Goal: Task Accomplishment & Management: Use online tool/utility

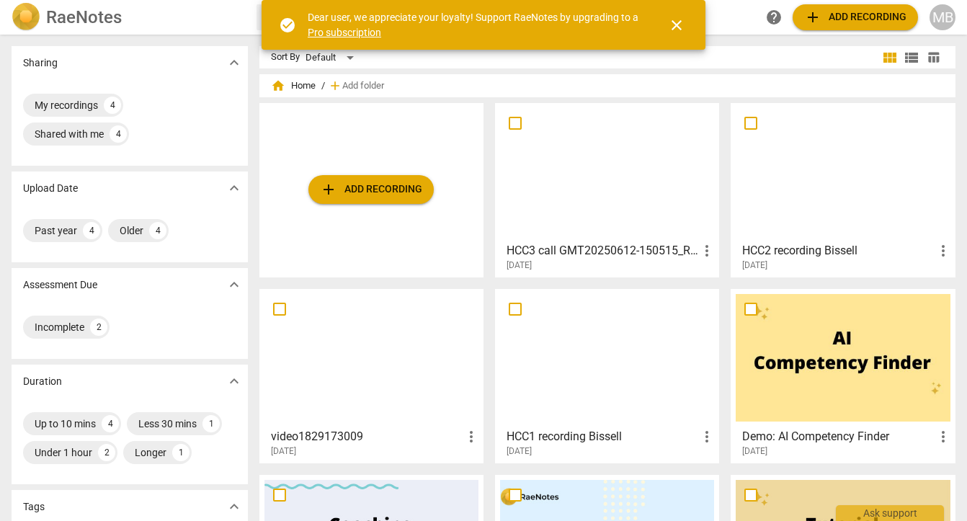
click at [683, 30] on span "close" at bounding box center [676, 25] width 17 height 17
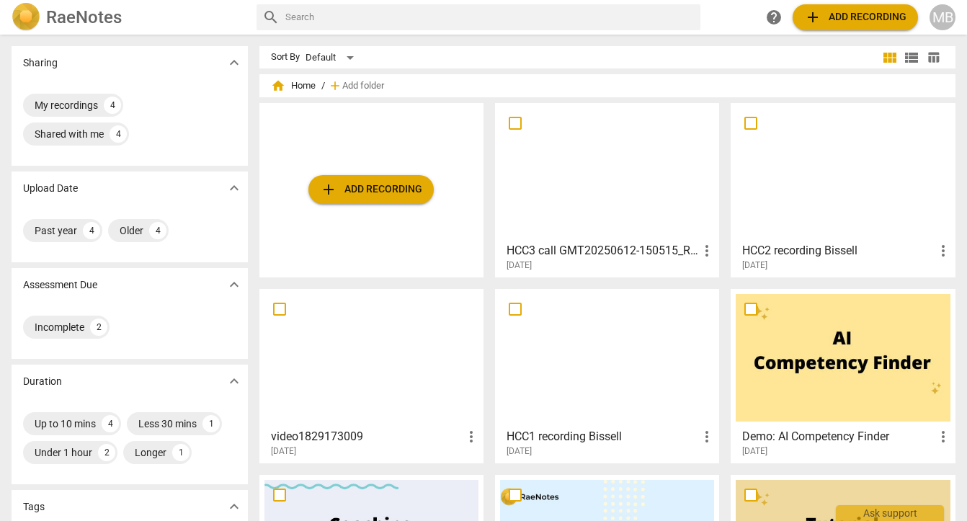
click at [341, 194] on span "add Add recording" at bounding box center [371, 189] width 102 height 17
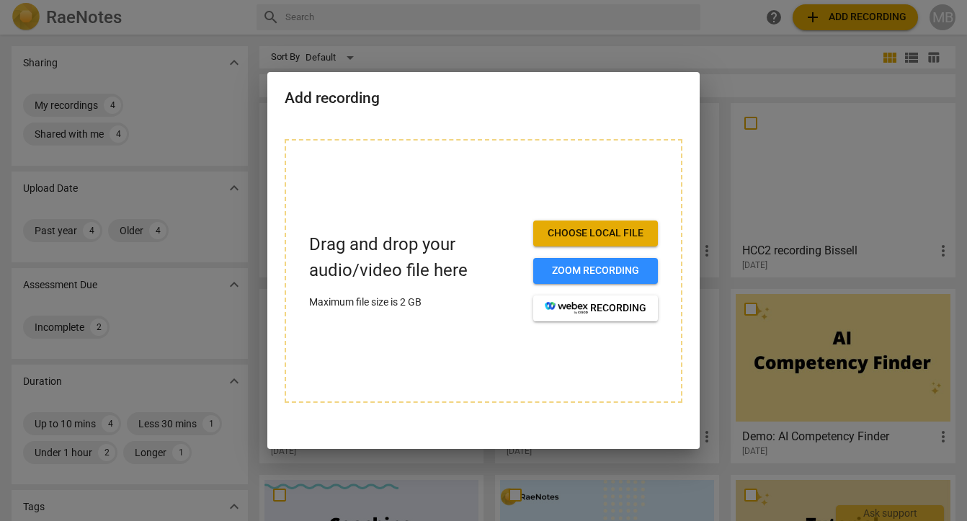
click at [582, 234] on span "Choose local file" at bounding box center [595, 233] width 102 height 14
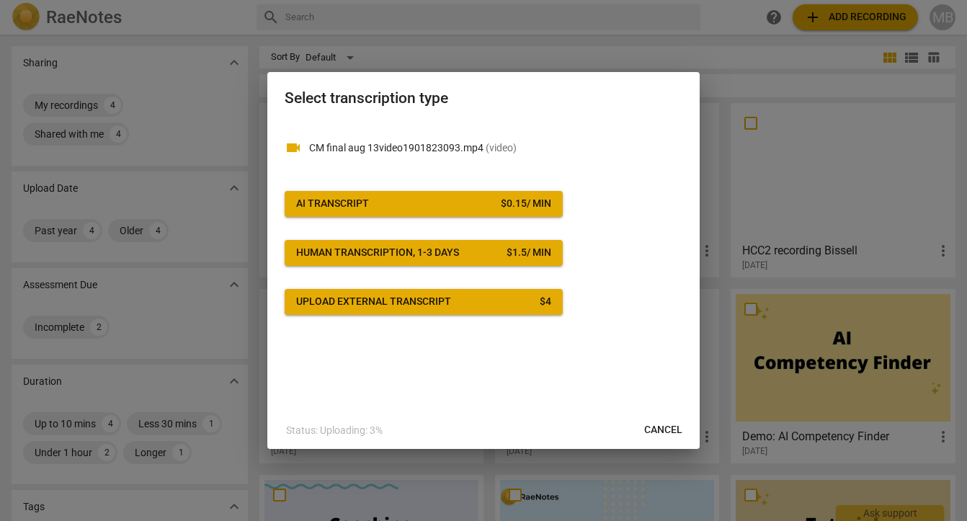
click at [485, 204] on span "AI Transcript $ 0.15 / min" at bounding box center [423, 204] width 255 height 14
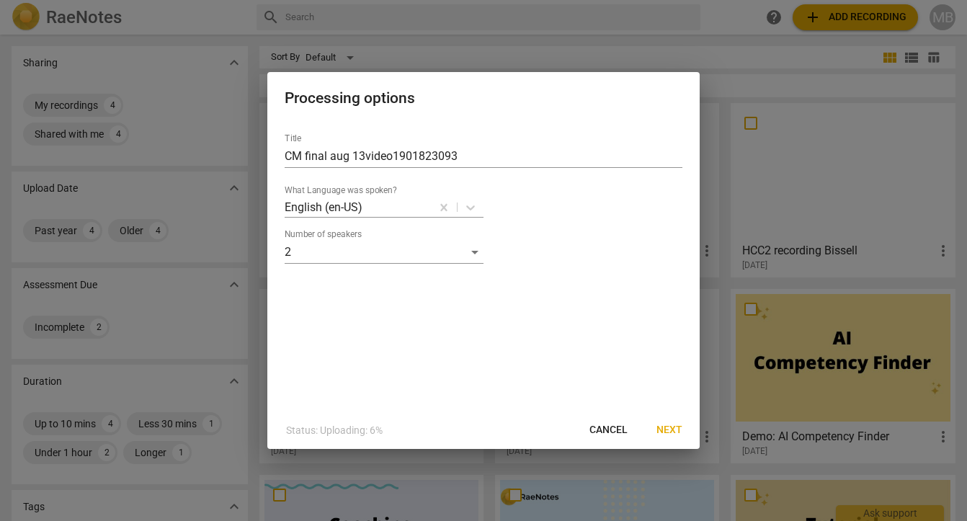
click at [677, 434] on span "Next" at bounding box center [669, 430] width 26 height 14
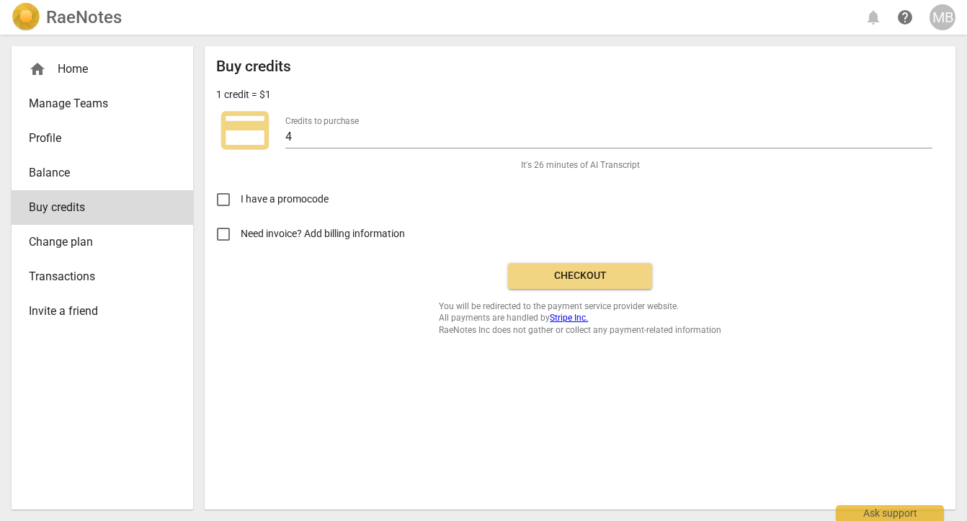
click at [526, 273] on span "Checkout" at bounding box center [579, 276] width 121 height 14
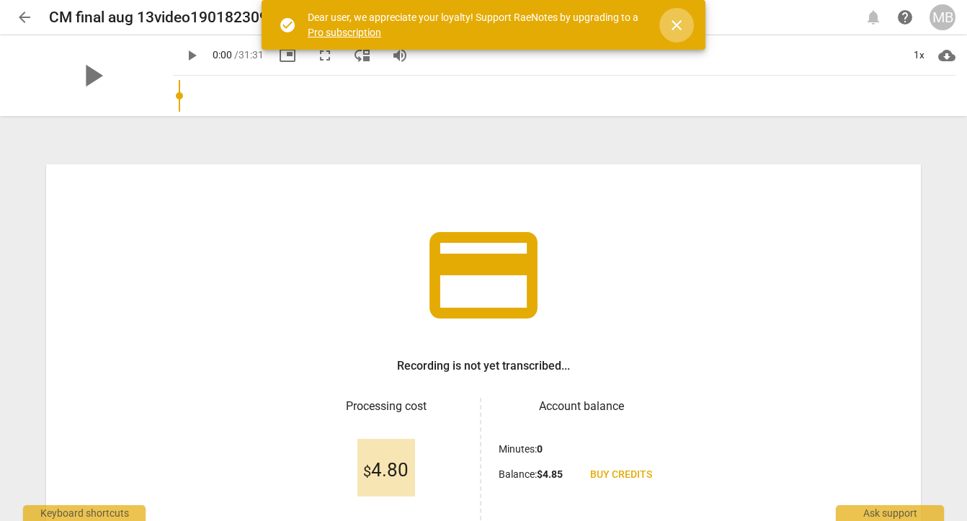
click at [680, 28] on span "close" at bounding box center [676, 25] width 17 height 17
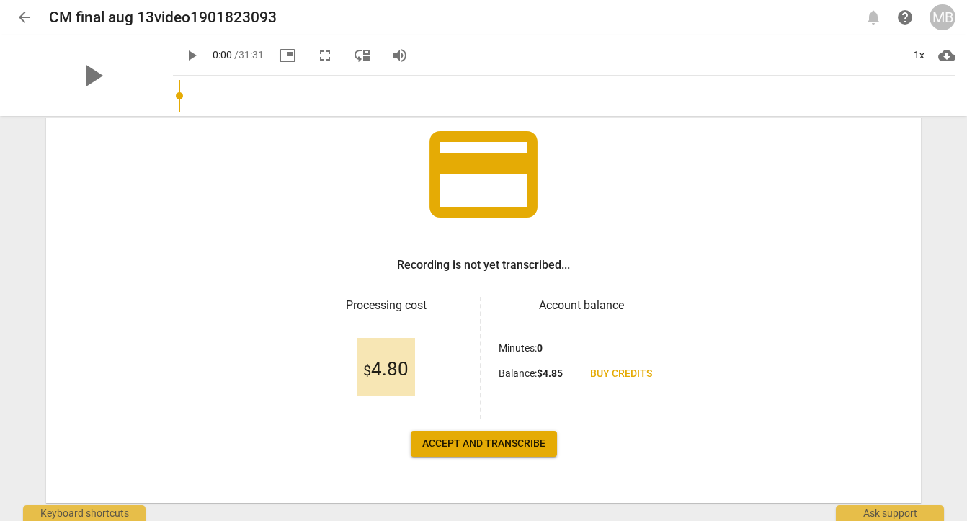
scroll to position [97, 0]
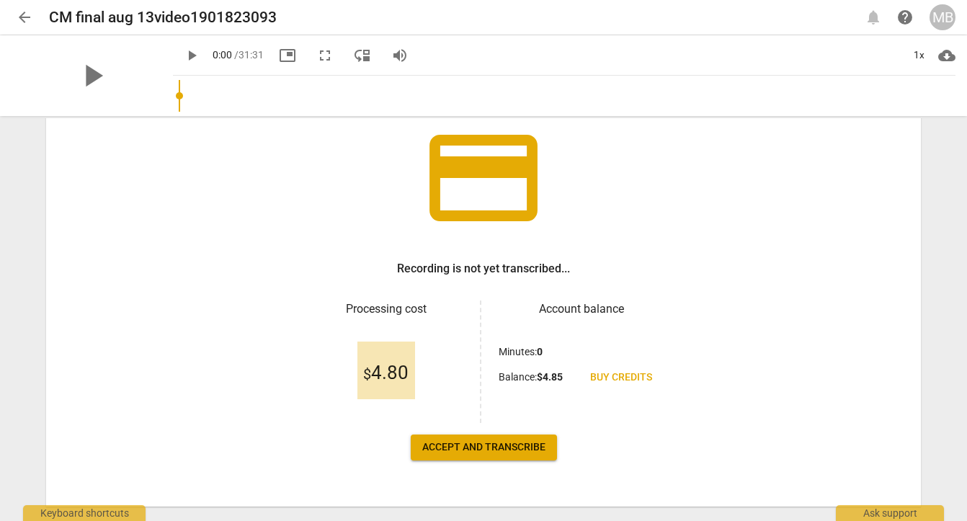
click at [452, 443] on span "Accept and transcribe" at bounding box center [483, 447] width 123 height 14
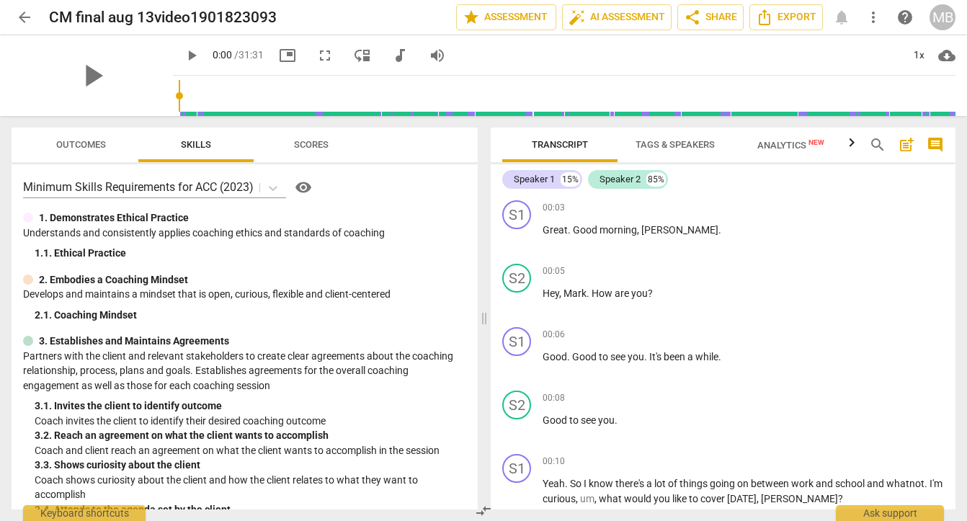
click at [310, 140] on span "Scores" at bounding box center [311, 144] width 35 height 11
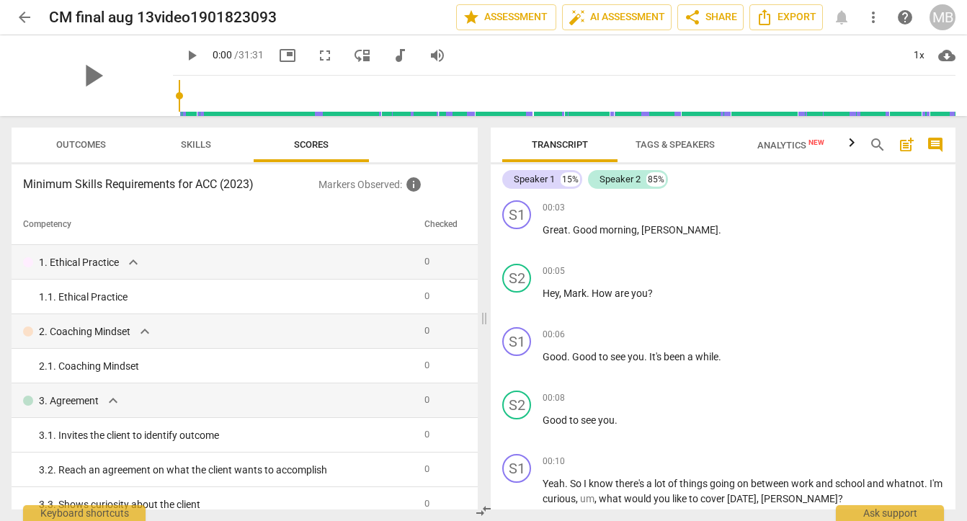
click at [808, 146] on span "New" at bounding box center [816, 142] width 16 height 8
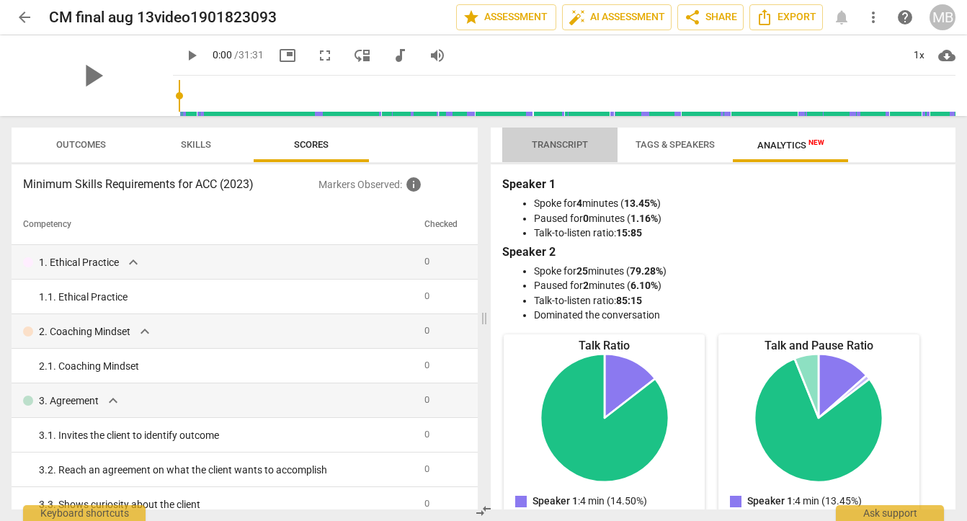
click at [565, 153] on span "Transcript" at bounding box center [559, 144] width 91 height 19
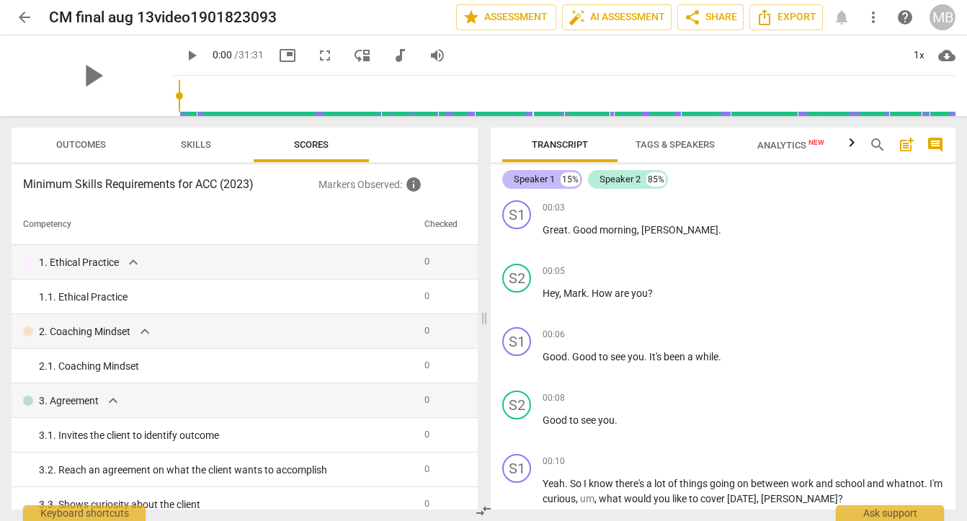
click at [538, 176] on div "Speaker 1" at bounding box center [534, 179] width 41 height 14
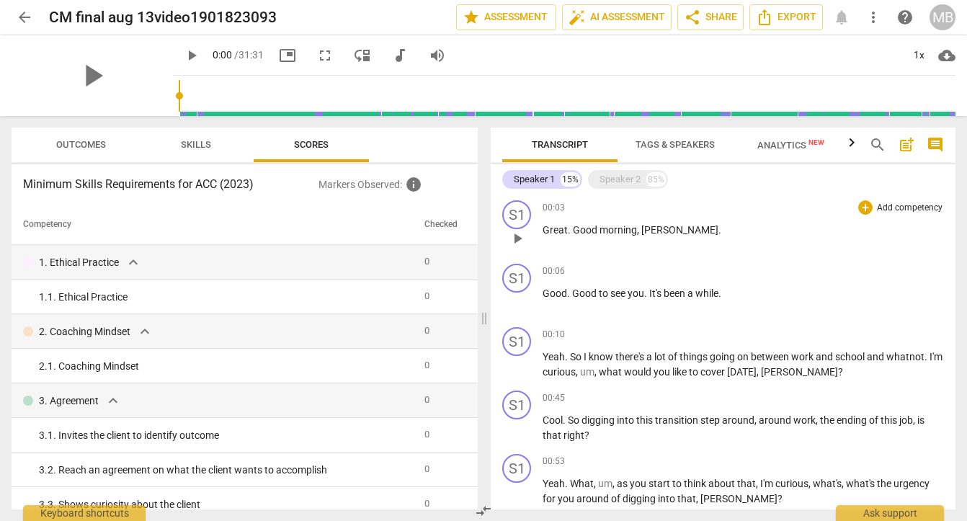
click at [686, 194] on div "S1 play_arrow pause 00:03 + Add competency keyboard_arrow_right Great . Good mo…" at bounding box center [722, 225] width 465 height 63
click at [584, 15] on span "auto_fix_high AI Assessment" at bounding box center [616, 17] width 97 height 17
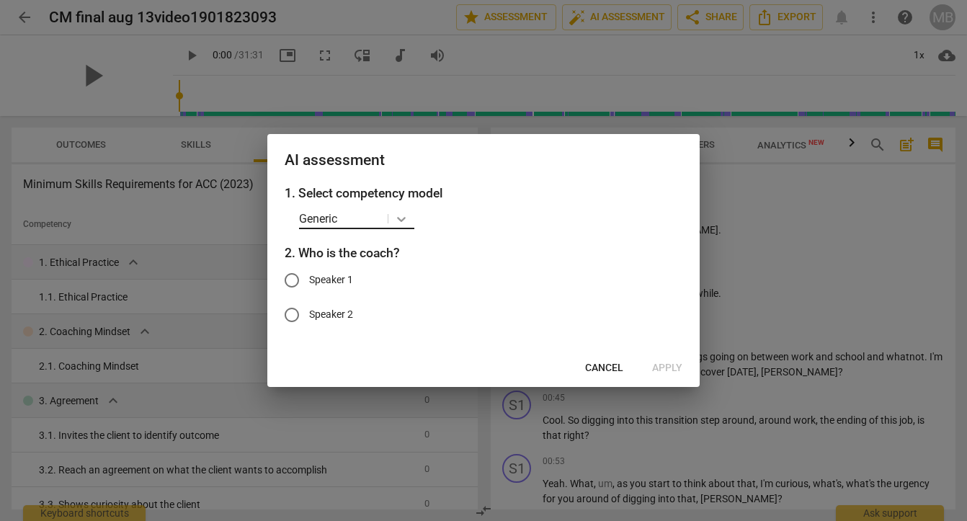
click at [400, 218] on icon at bounding box center [401, 219] width 14 height 14
click at [385, 284] on div "ICF Updated Core Competencies (2019)" at bounding box center [410, 284] width 223 height 35
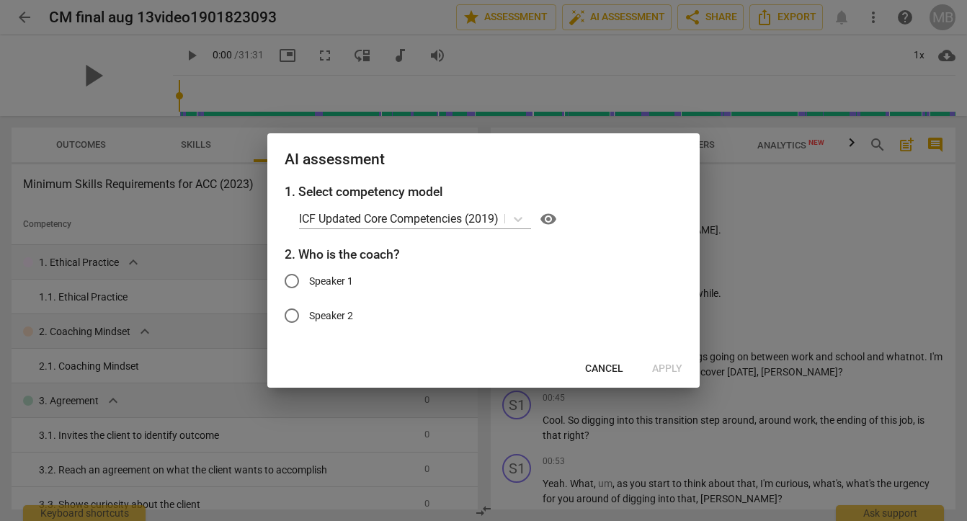
drag, startPoint x: 470, startPoint y: 138, endPoint x: 447, endPoint y: 112, distance: 34.8
click at [447, 112] on div "AI assessment 1. Select competency model ICF Updated Core Competencies (2019) v…" at bounding box center [483, 260] width 967 height 521
click at [594, 369] on span "Cancel" at bounding box center [604, 369] width 38 height 14
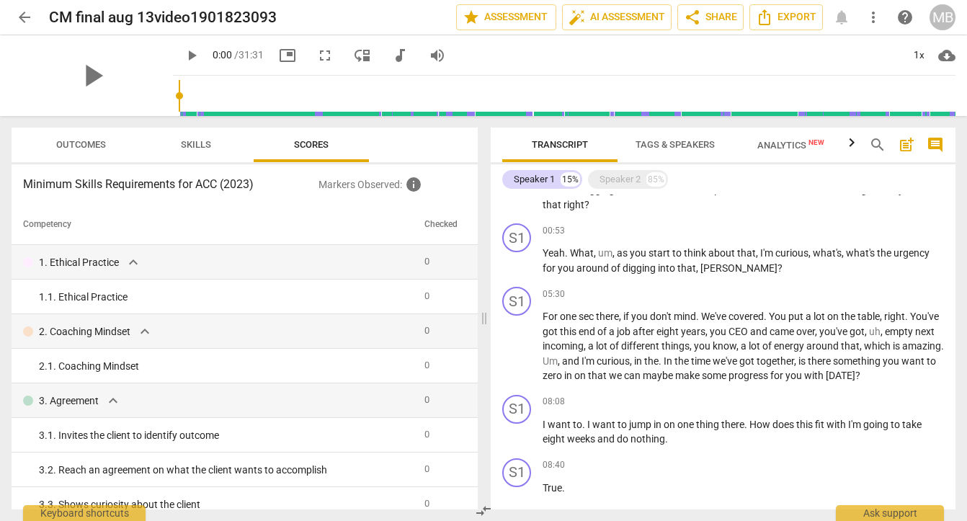
scroll to position [0, 0]
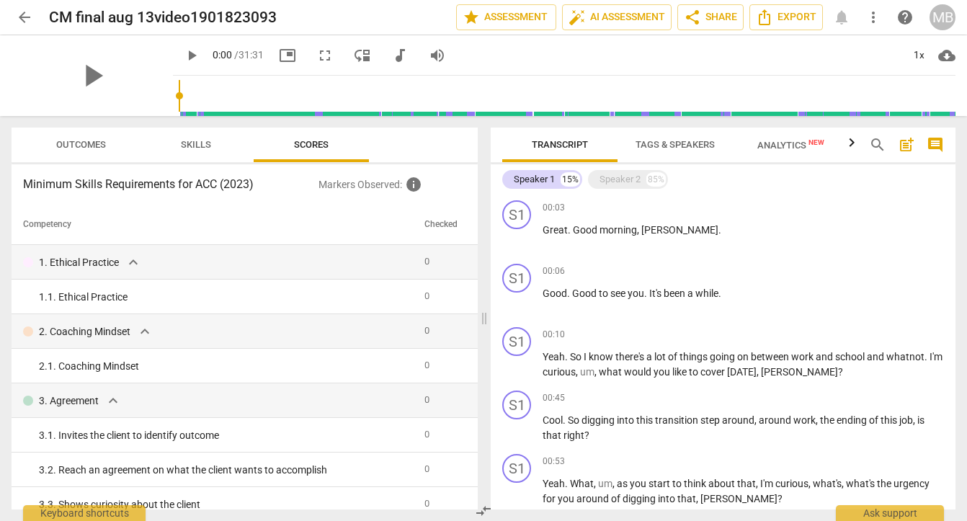
click at [640, 168] on div "Speaker 1 15% Speaker 2 85%" at bounding box center [722, 179] width 441 height 24
click at [627, 181] on div "Speaker 2" at bounding box center [619, 179] width 41 height 14
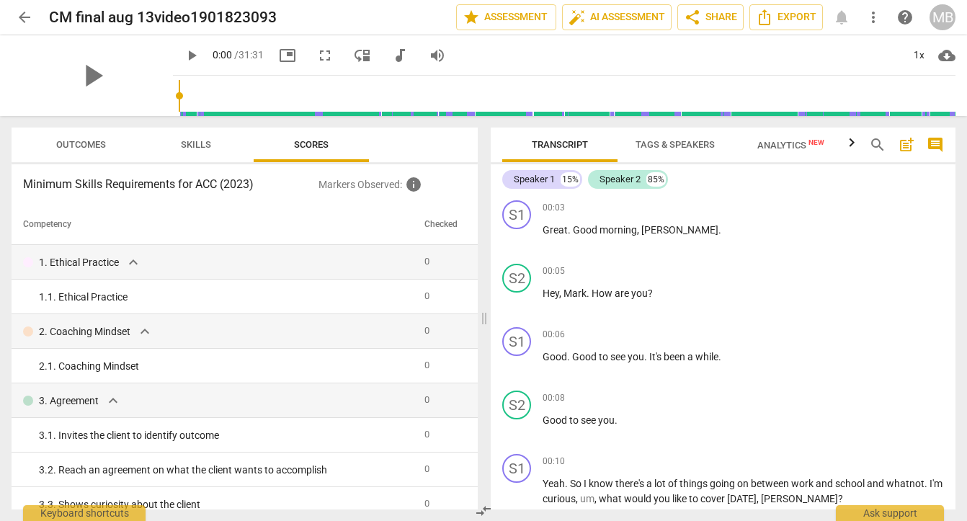
click at [902, 141] on span "post_add" at bounding box center [905, 144] width 17 height 17
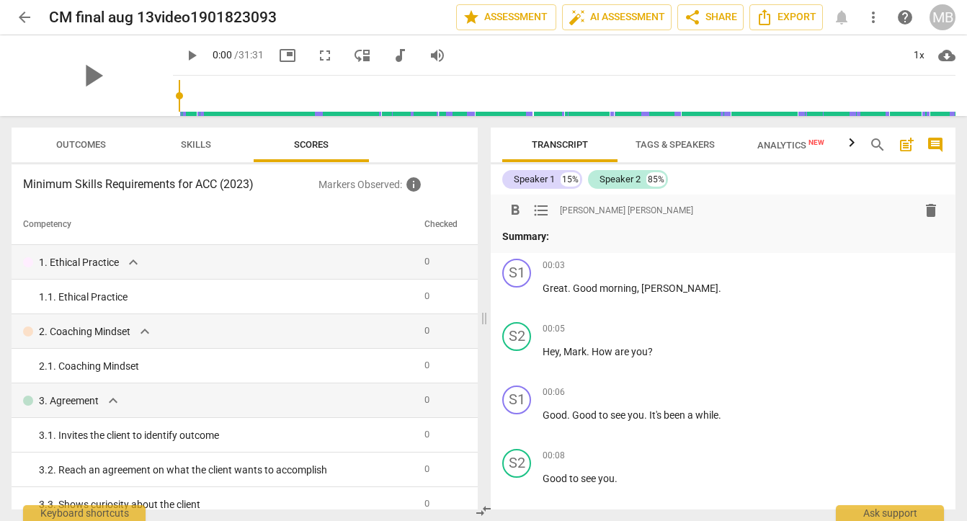
click at [543, 210] on span "format_list_bulleted" at bounding box center [540, 210] width 17 height 17
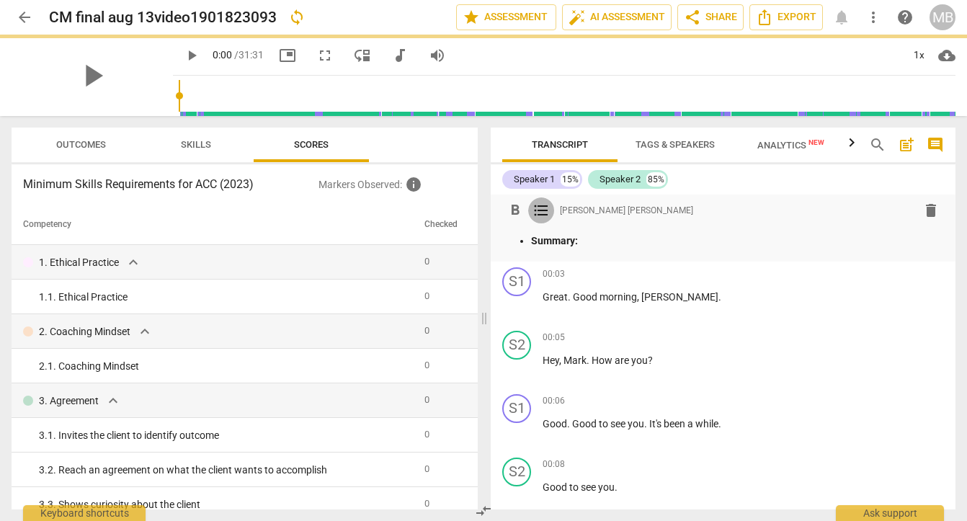
click at [543, 210] on span "format_list_bulleted" at bounding box center [540, 210] width 17 height 17
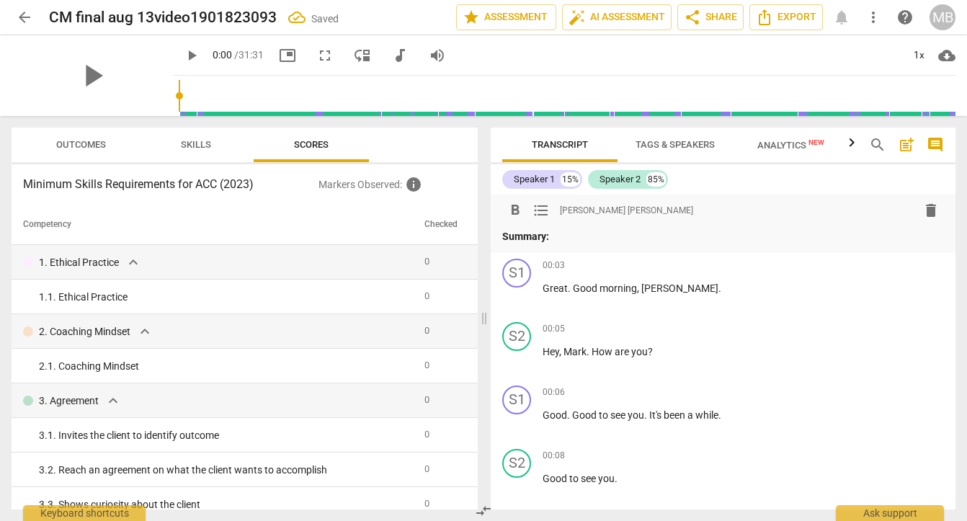
click at [898, 153] on span "post_add" at bounding box center [905, 144] width 17 height 17
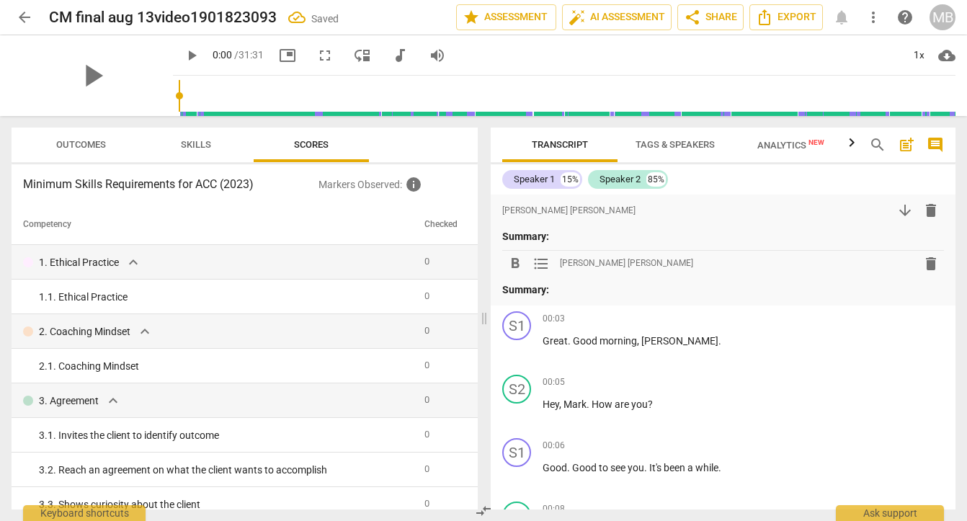
click at [660, 145] on span "Tags & Speakers" at bounding box center [674, 144] width 79 height 11
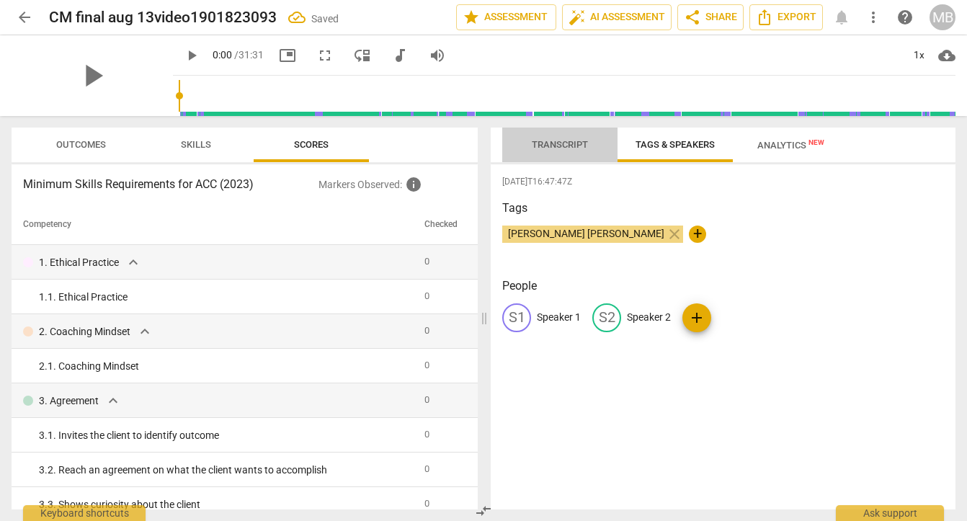
click at [568, 150] on span "Transcript" at bounding box center [559, 144] width 91 height 19
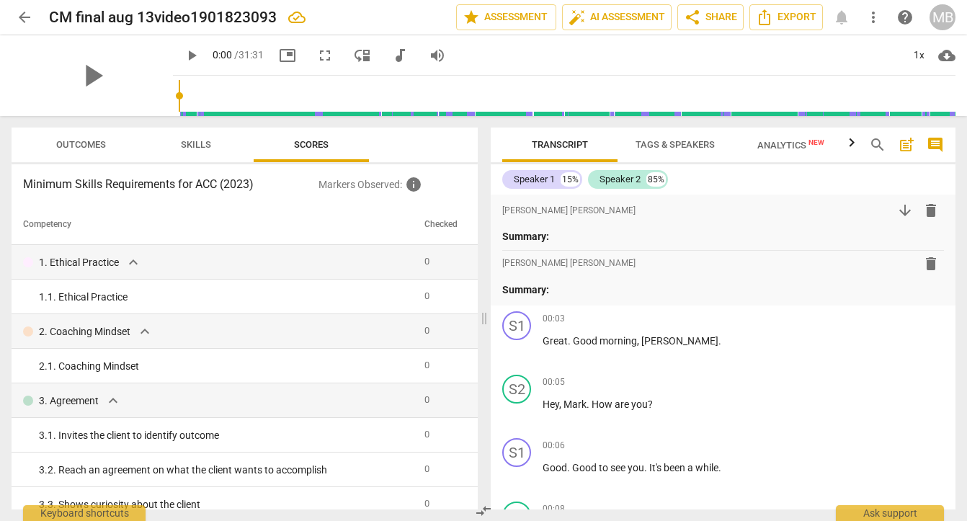
click at [637, 143] on span "Tags & Speakers" at bounding box center [674, 144] width 79 height 11
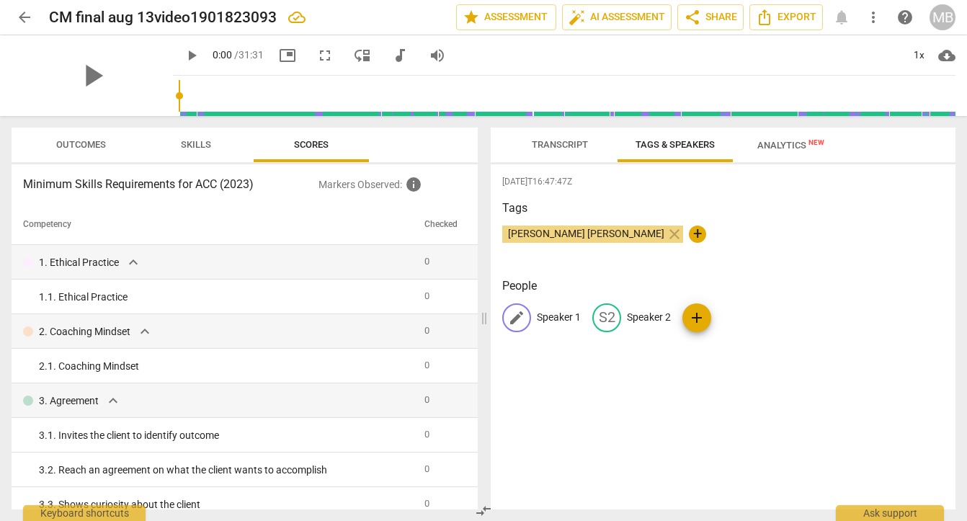
click at [514, 311] on span "edit" at bounding box center [516, 317] width 17 height 17
type input "Mark"
click at [731, 317] on p "Speaker 2" at bounding box center [742, 317] width 44 height 15
type input "Cr"
click at [559, 318] on p "Mark" at bounding box center [548, 317] width 23 height 15
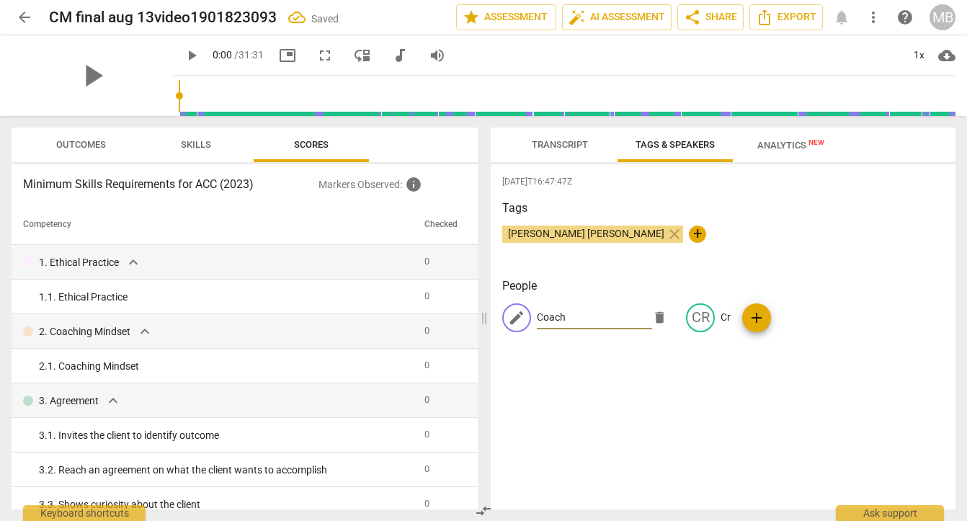
type input "Coach"
click at [720, 315] on p "Cr" at bounding box center [725, 317] width 10 height 15
click at [730, 317] on span "delete" at bounding box center [734, 317] width 15 height 15
click at [627, 311] on input "Cr" at bounding box center [668, 317] width 115 height 23
type input "Client"
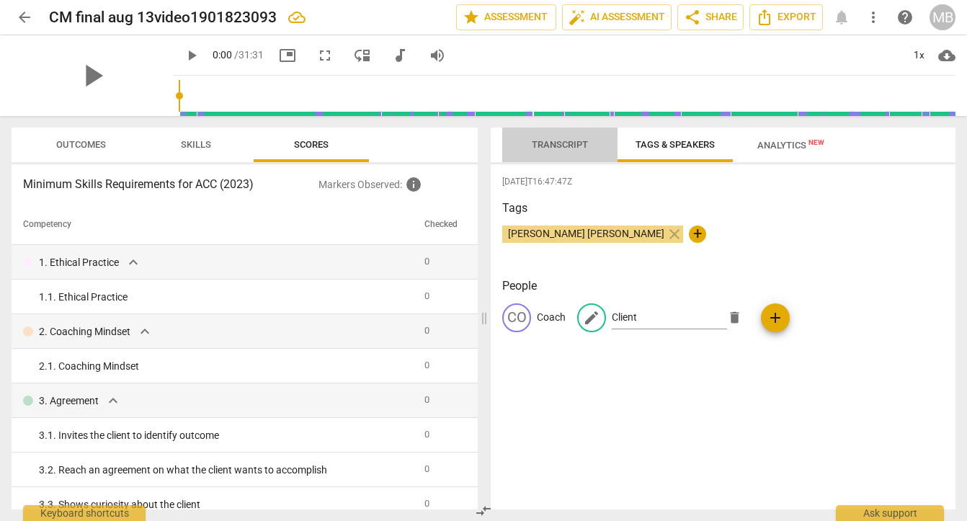
click at [555, 149] on span "Transcript" at bounding box center [560, 144] width 56 height 11
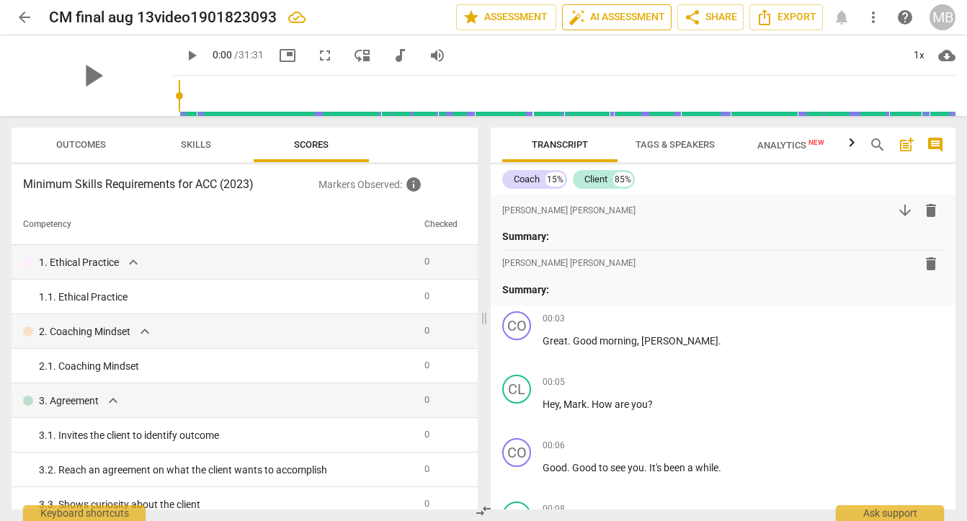
click at [591, 17] on span "auto_fix_high AI Assessment" at bounding box center [616, 17] width 97 height 17
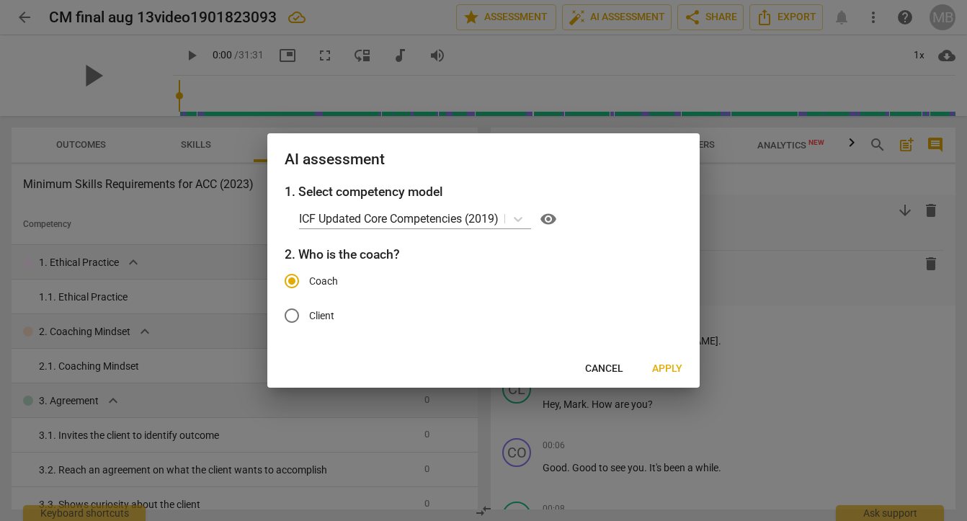
click at [664, 362] on span "Apply" at bounding box center [667, 369] width 30 height 14
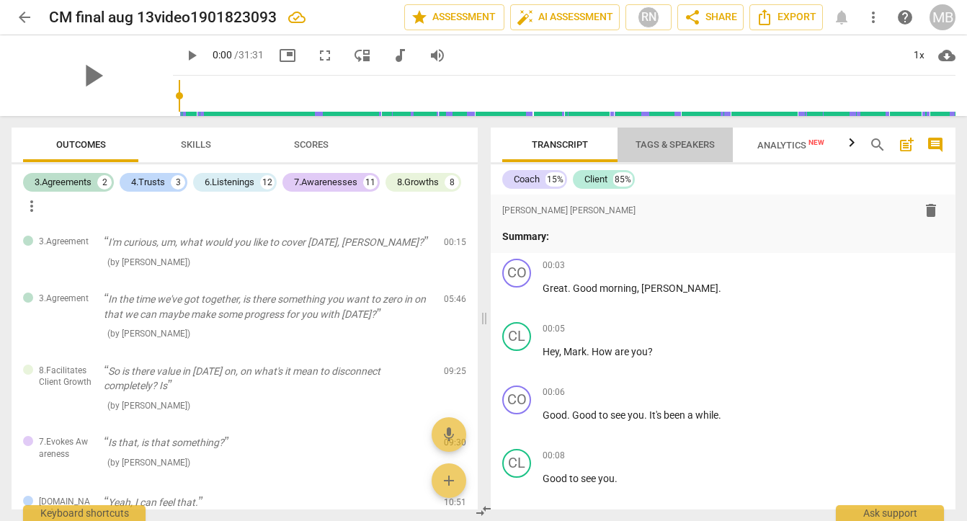
click at [676, 153] on span "Tags & Speakers" at bounding box center [675, 144] width 114 height 19
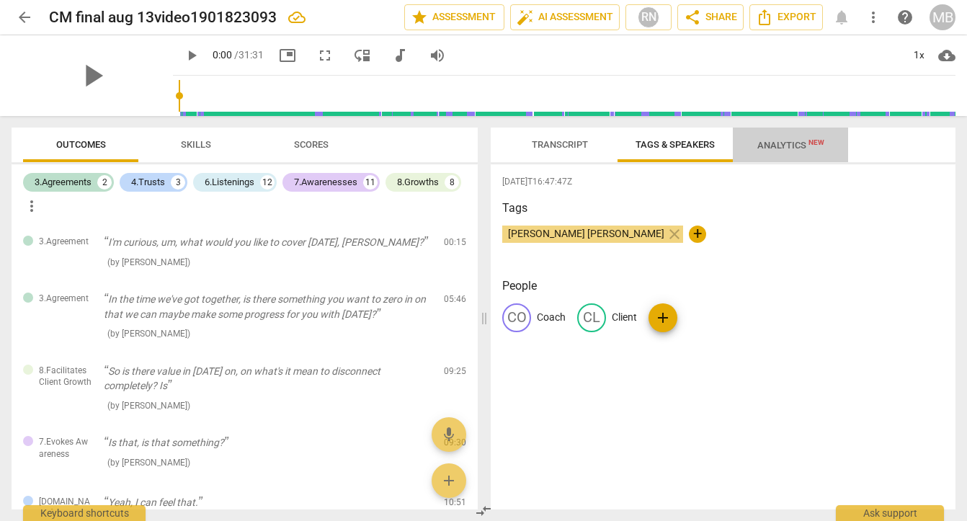
click at [751, 143] on span "Analytics New" at bounding box center [791, 145] width 102 height 22
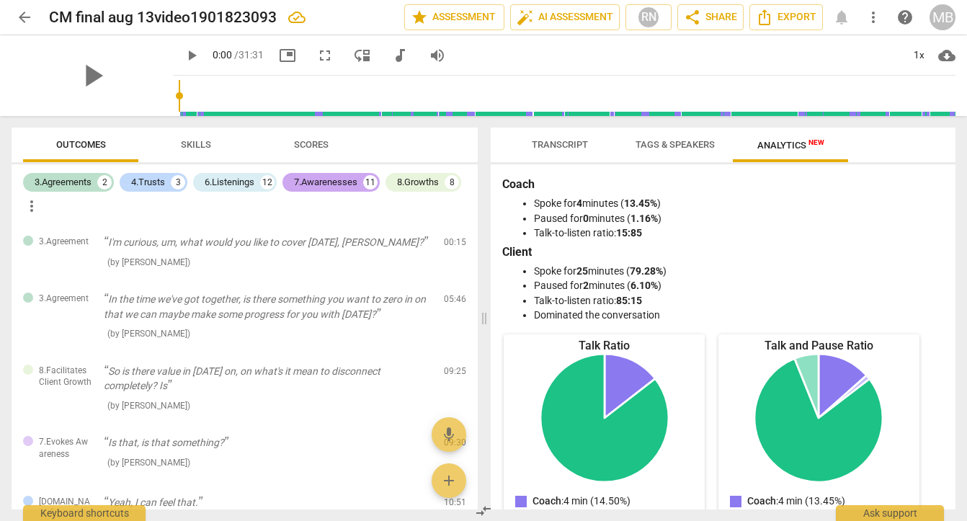
click at [308, 181] on div "7.Awarenesses" at bounding box center [325, 182] width 63 height 14
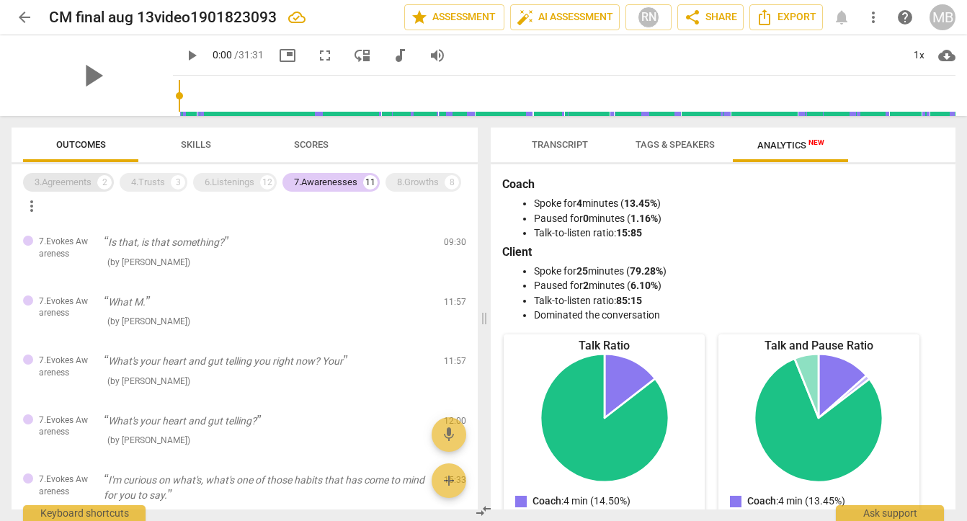
click at [80, 184] on div "3.Agreements" at bounding box center [63, 182] width 57 height 14
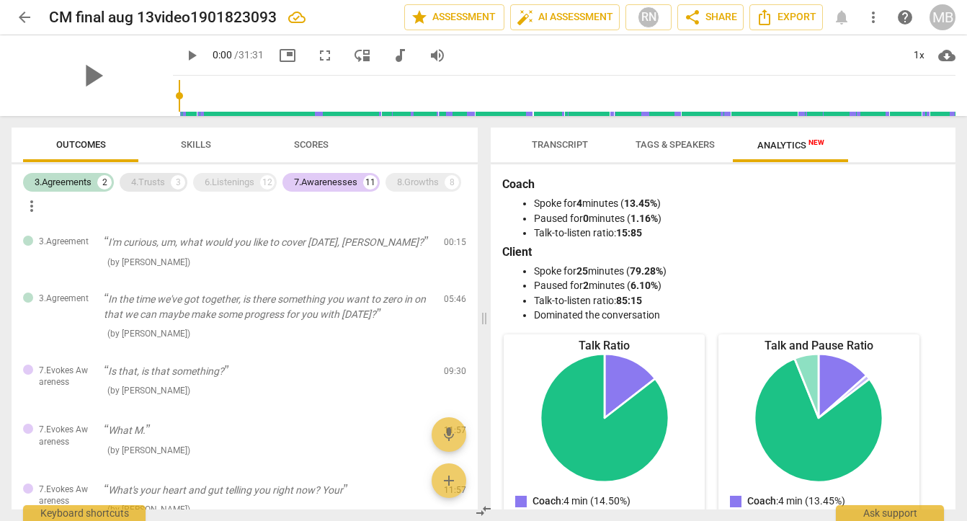
click at [145, 184] on div "4.Trusts" at bounding box center [148, 182] width 34 height 14
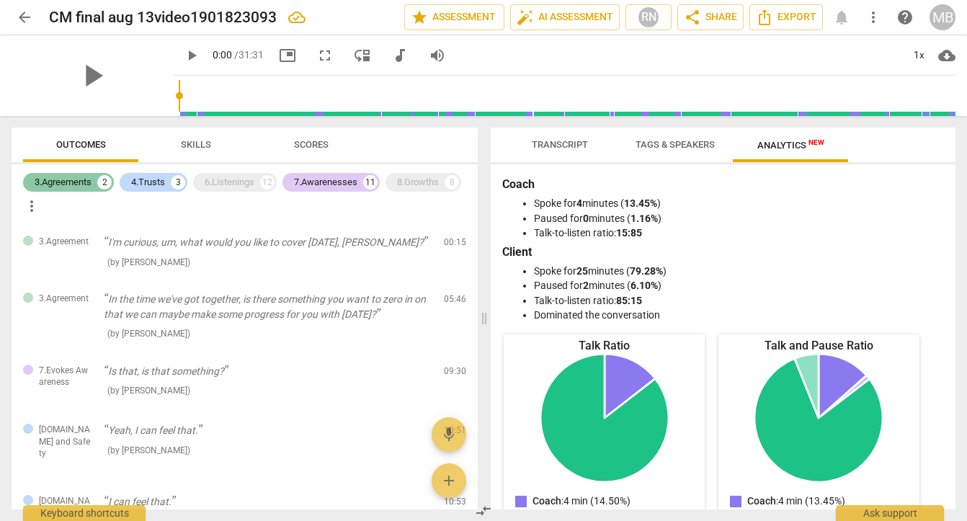
click at [75, 183] on div "3.Agreements" at bounding box center [63, 182] width 57 height 14
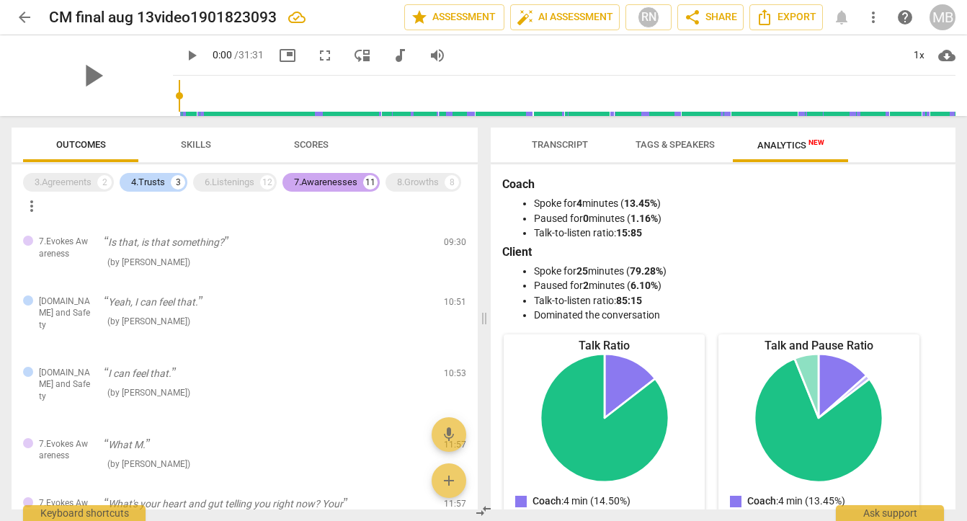
click at [317, 178] on div "7.Awarenesses" at bounding box center [325, 182] width 63 height 14
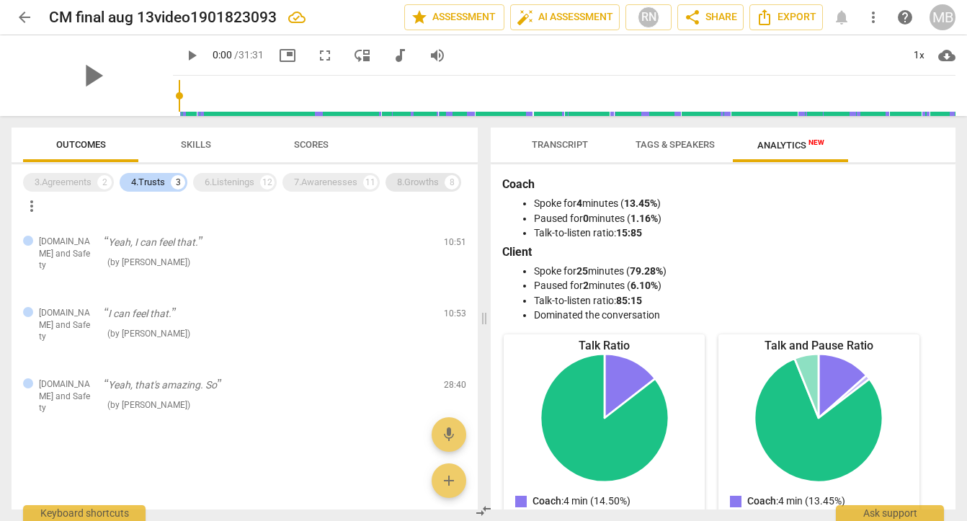
click at [390, 176] on div "8.Growths 8" at bounding box center [423, 182] width 76 height 19
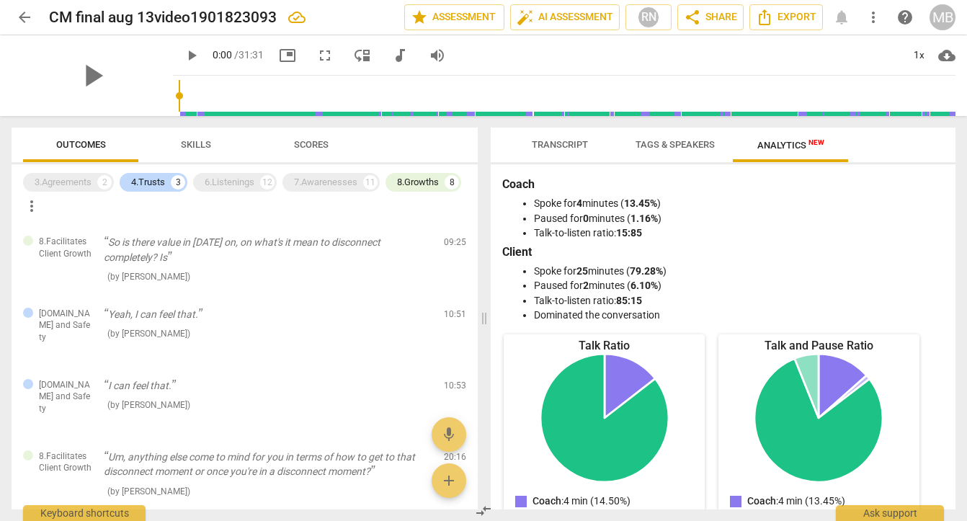
click at [155, 192] on div "3.Agreements 2 4.Trusts 3 6.Listenings 12 7.Awarenesses 11 8.Growths 8 more_vert" at bounding box center [250, 194] width 454 height 48
click at [152, 177] on div "4.Trusts" at bounding box center [148, 182] width 34 height 14
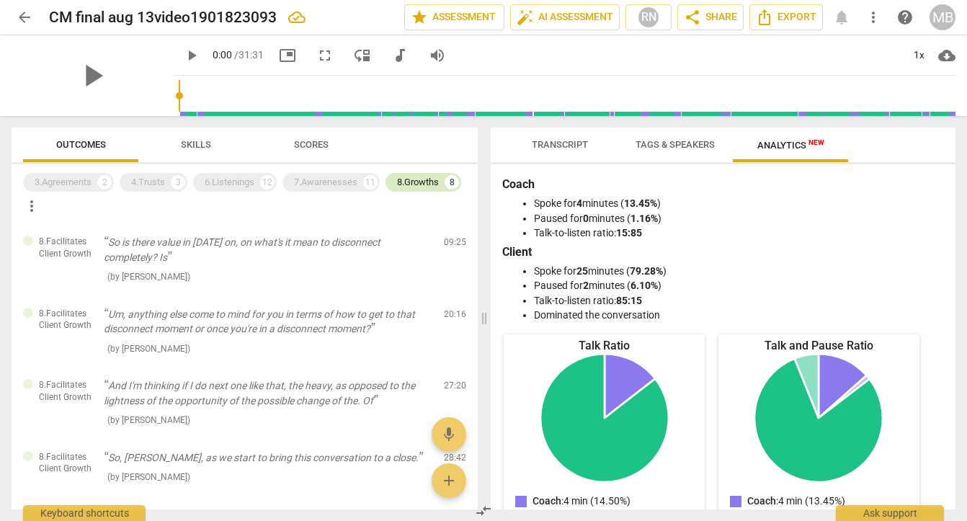
click at [433, 186] on div "8.Growths" at bounding box center [418, 182] width 42 height 14
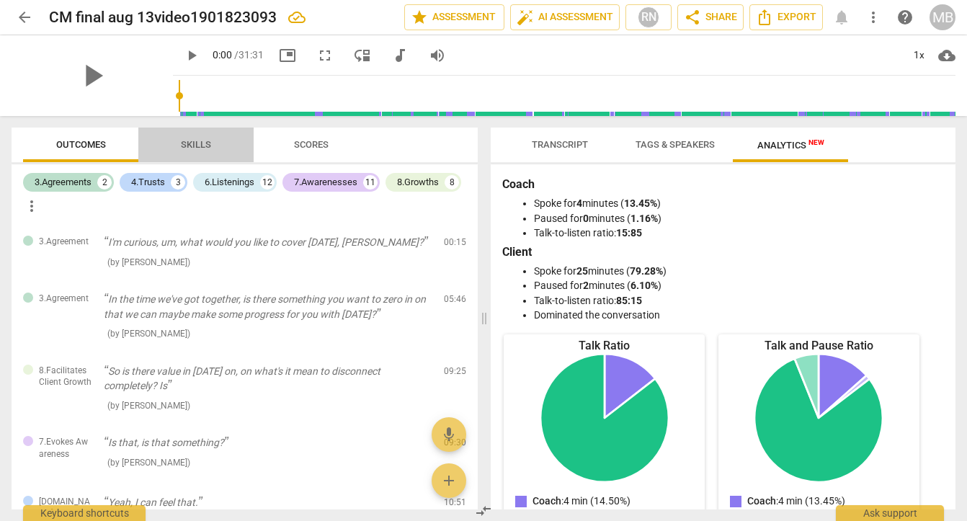
click at [207, 156] on button "Skills" at bounding box center [195, 144] width 115 height 35
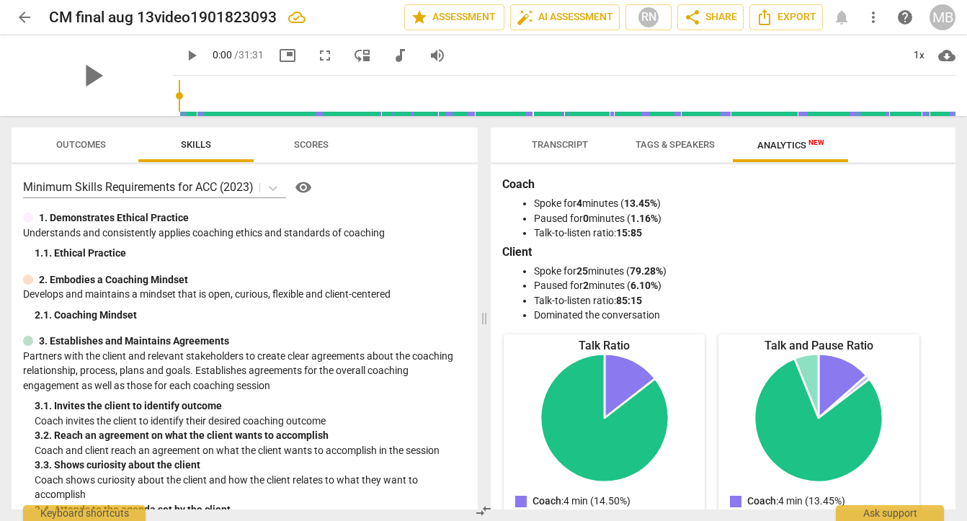
click at [323, 144] on span "Scores" at bounding box center [311, 144] width 35 height 11
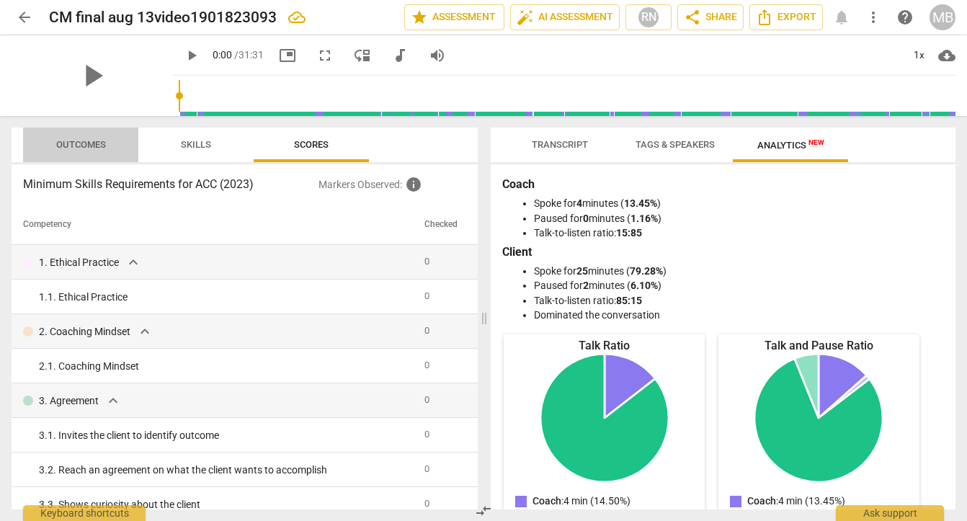
click at [109, 152] on span "Outcomes" at bounding box center [81, 144] width 84 height 19
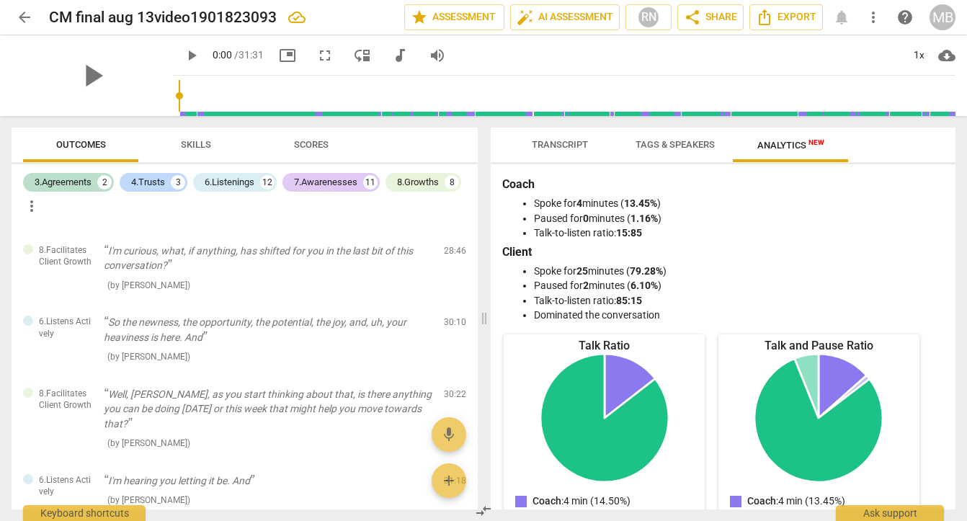
scroll to position [2138, 0]
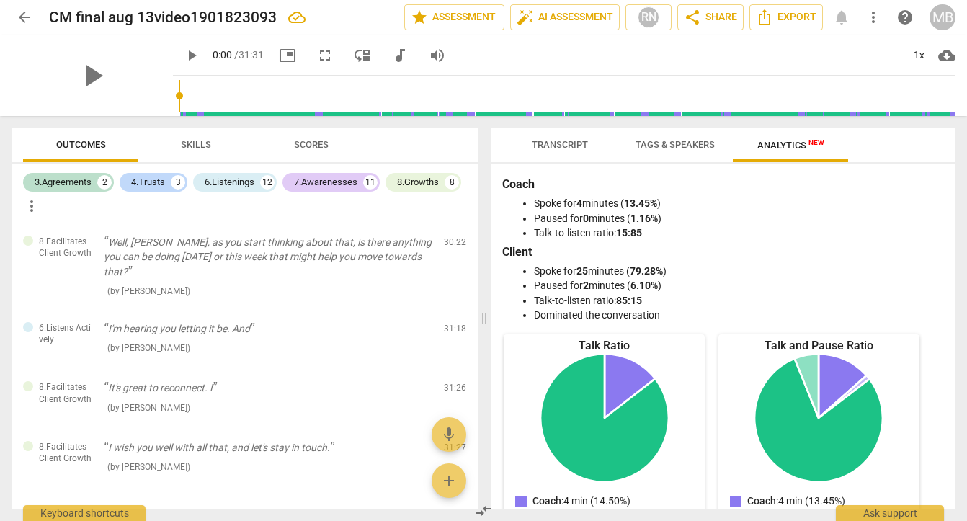
click at [207, 144] on span "Skills" at bounding box center [196, 144] width 30 height 11
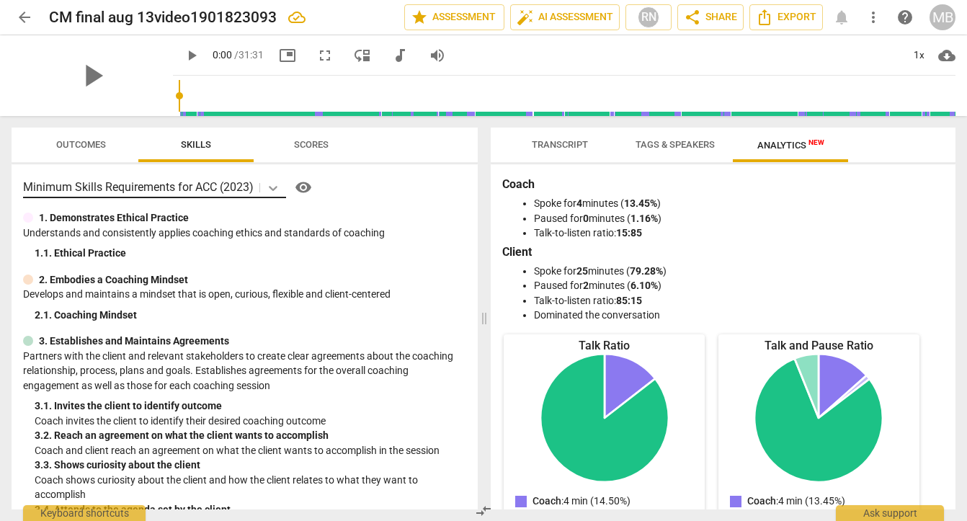
click at [276, 185] on icon at bounding box center [273, 188] width 14 height 14
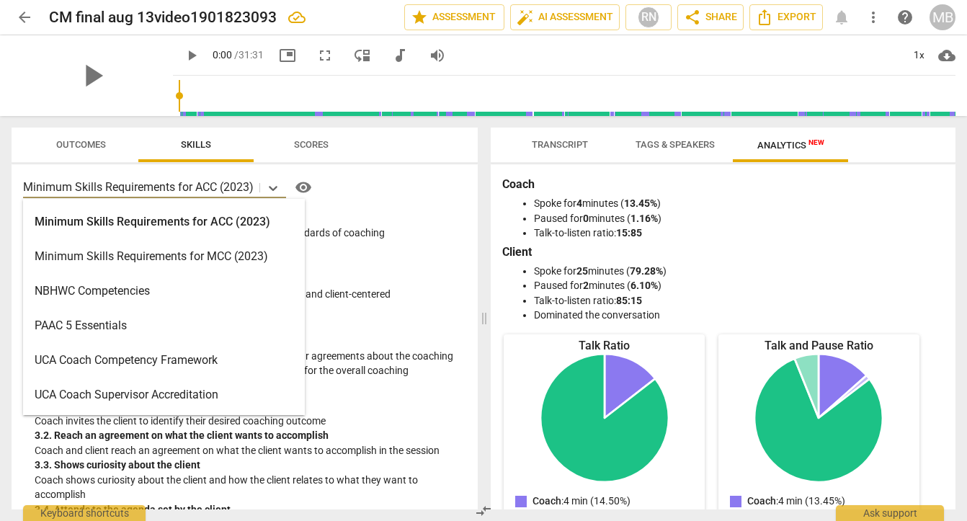
scroll to position [0, 0]
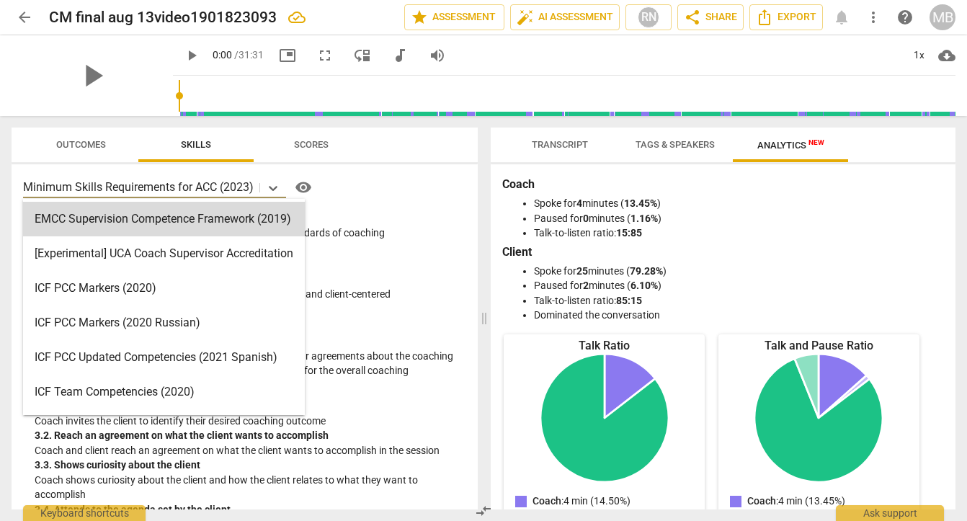
click at [385, 180] on div "EMCC Supervision Competence Framework (2019), 1 of 15. 15 results available. Us…" at bounding box center [244, 187] width 443 height 23
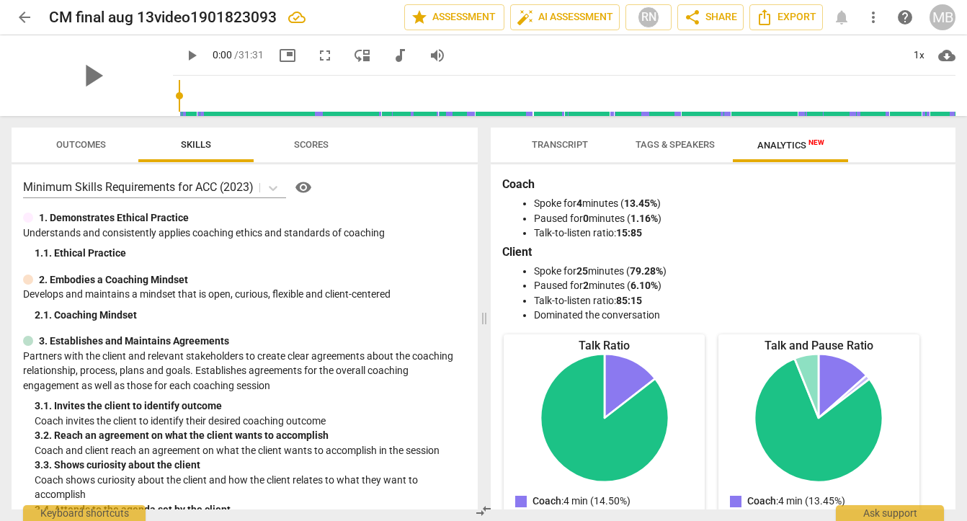
click at [328, 151] on span "Scores" at bounding box center [311, 144] width 69 height 19
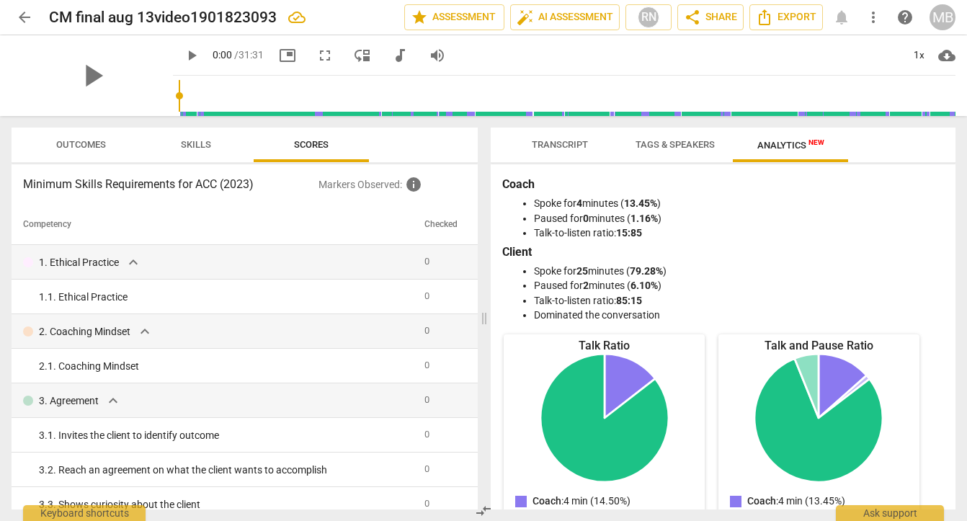
click at [348, 186] on p "Markers Observed : info" at bounding box center [392, 184] width 148 height 17
click at [411, 183] on span "info" at bounding box center [413, 184] width 17 height 17
click at [297, 245] on th "Competency" at bounding box center [215, 225] width 407 height 40
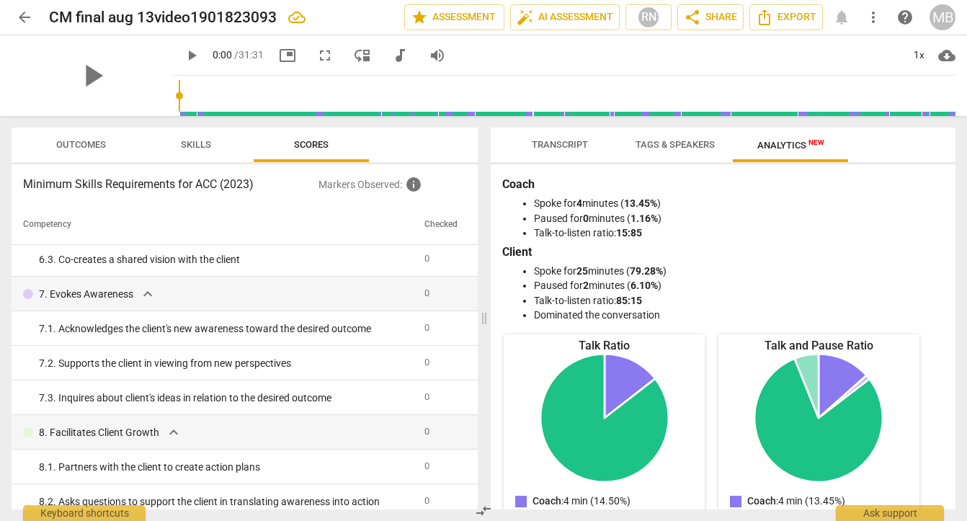
scroll to position [738, 0]
